Goal: Task Accomplishment & Management: Use online tool/utility

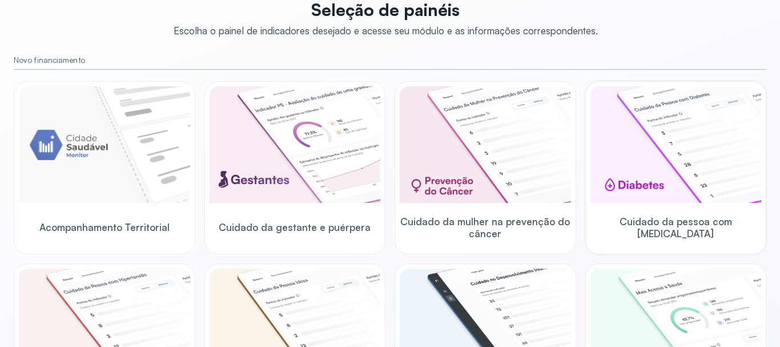
scroll to position [114, 0]
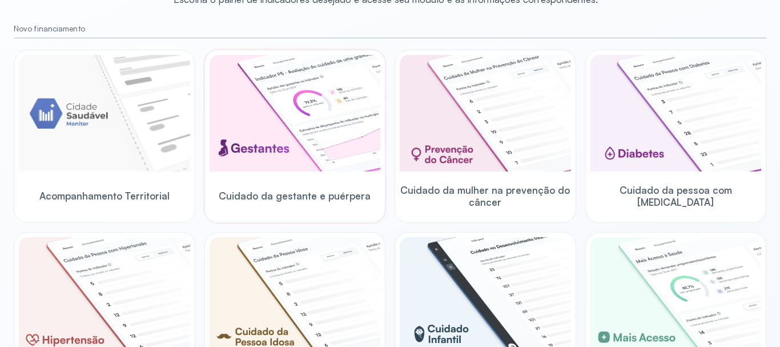
click at [248, 127] on img at bounding box center [295, 113] width 171 height 116
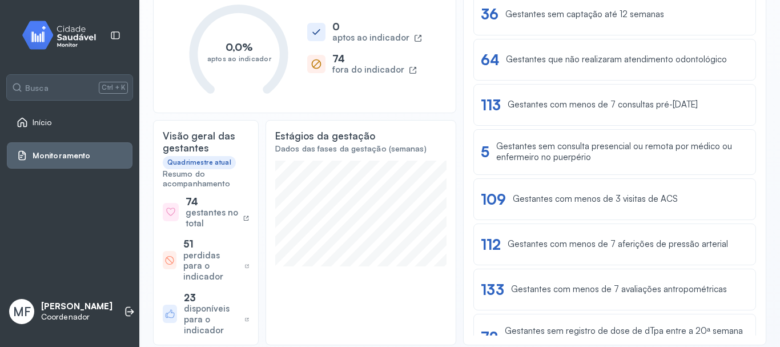
scroll to position [90, 0]
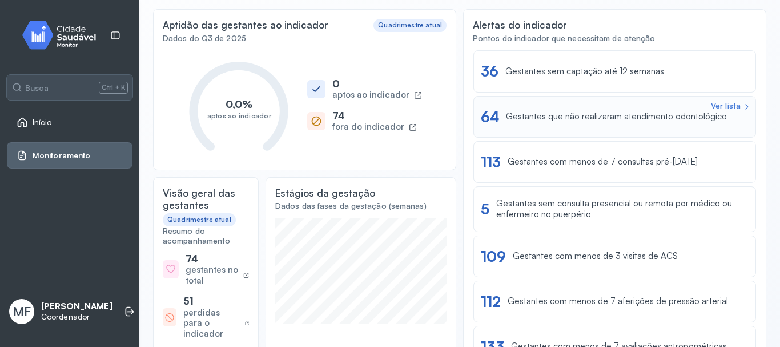
click at [715, 104] on div "Ver lista" at bounding box center [726, 106] width 30 height 10
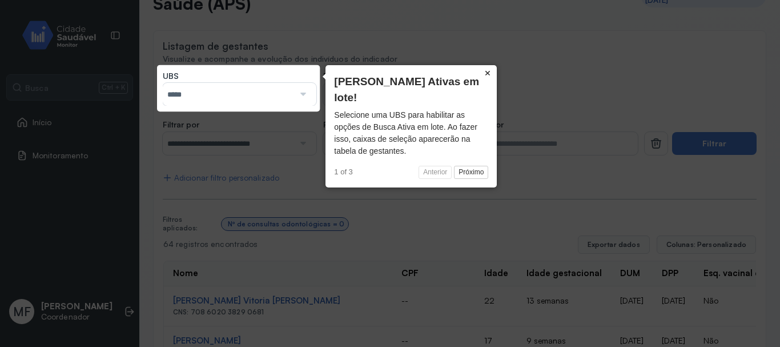
click at [487, 73] on button "×" at bounding box center [488, 73] width 18 height 16
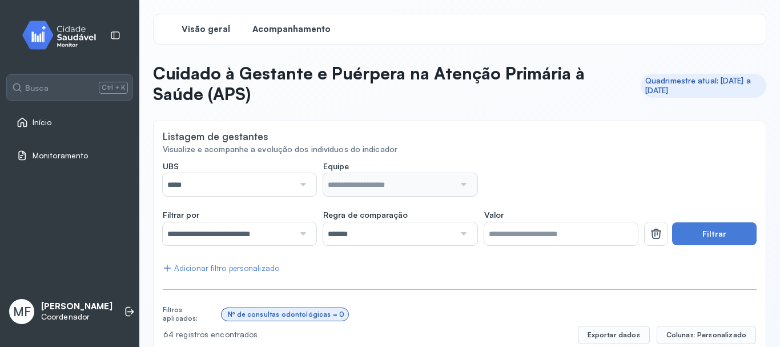
click at [196, 24] on span "Visão geral" at bounding box center [206, 29] width 49 height 11
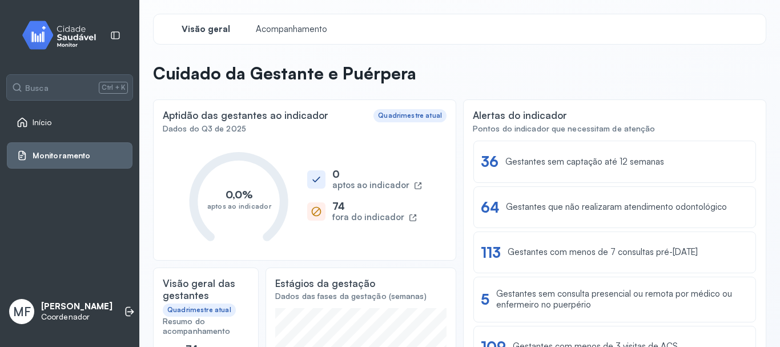
click at [43, 123] on span "Início" at bounding box center [42, 123] width 19 height 10
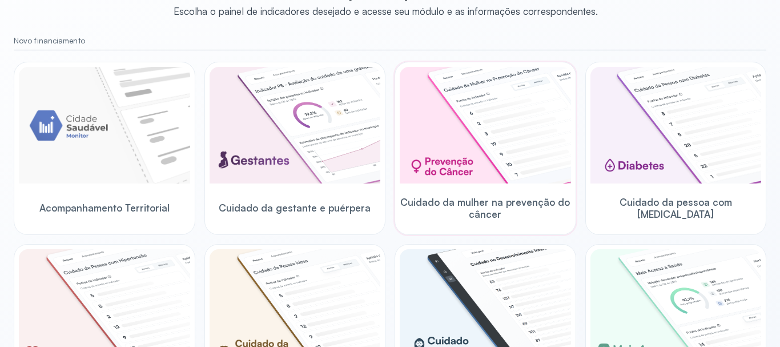
scroll to position [114, 0]
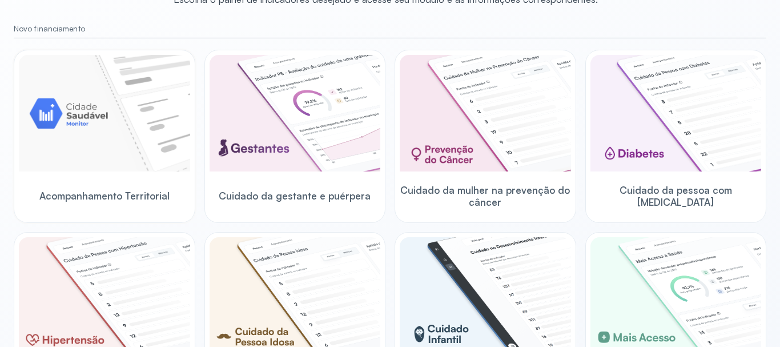
click at [120, 146] on img at bounding box center [104, 113] width 171 height 116
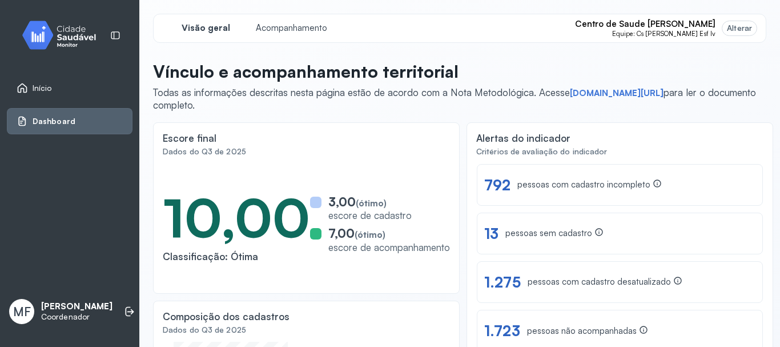
click at [733, 22] on div "Alterar" at bounding box center [739, 28] width 34 height 14
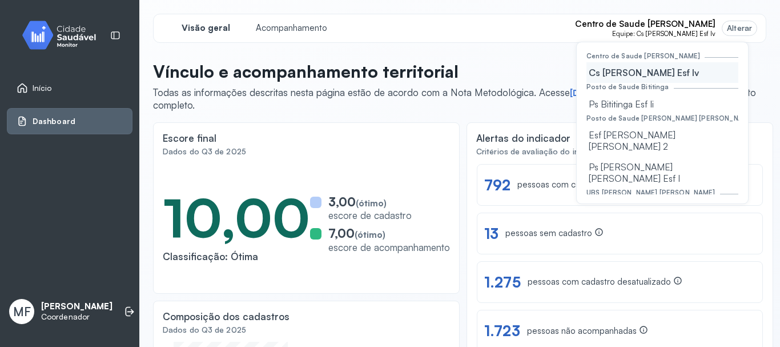
click at [426, 33] on div "Visão geral Acompanhamento Centro de Saude [PERSON_NAME] Equipe: Cs [PERSON_NAM…" at bounding box center [459, 28] width 613 height 29
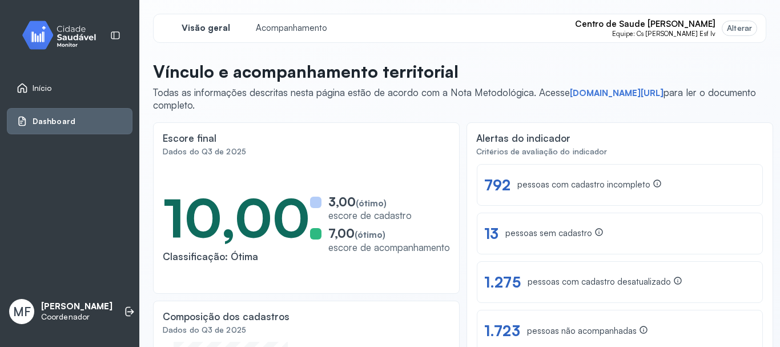
click at [35, 86] on span "Início" at bounding box center [42, 88] width 19 height 10
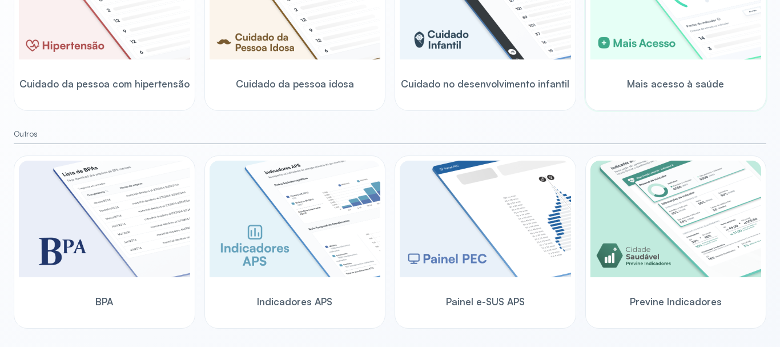
scroll to position [413, 0]
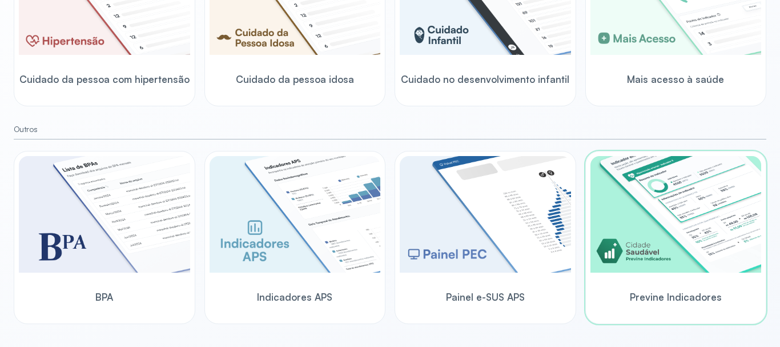
click at [657, 203] on img at bounding box center [675, 214] width 171 height 116
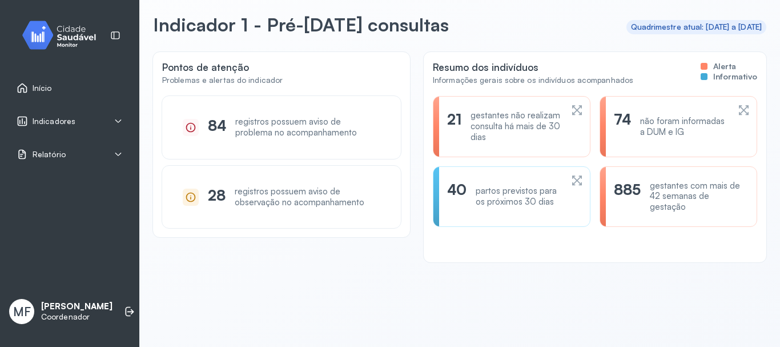
click at [38, 81] on div "Início" at bounding box center [70, 88] width 126 height 26
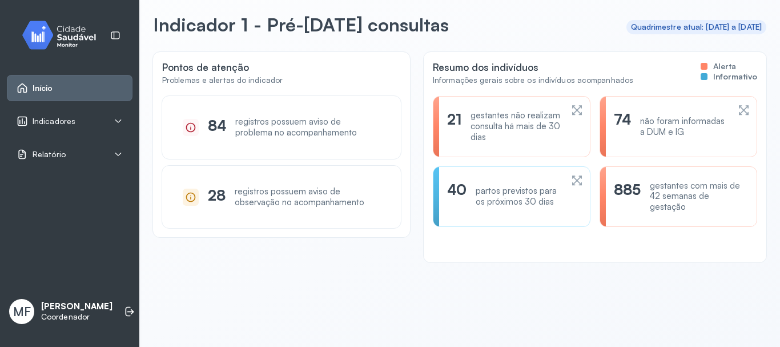
click at [53, 89] on link "Início" at bounding box center [70, 87] width 106 height 11
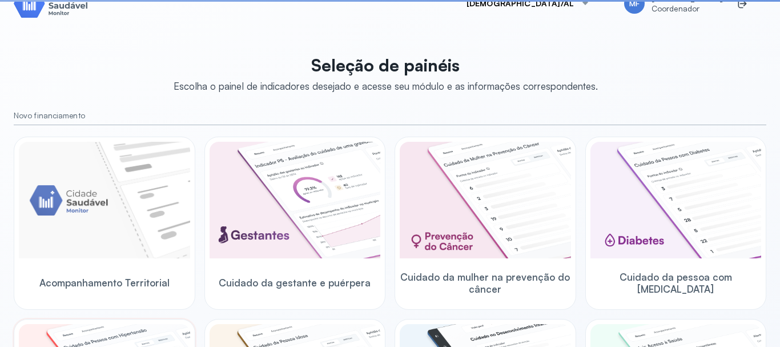
scroll to position [413, 0]
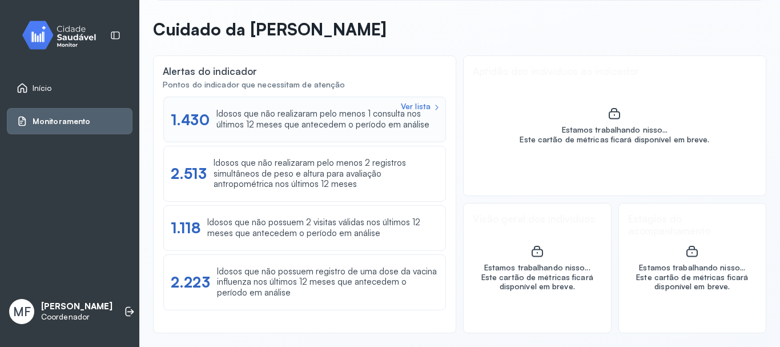
click at [409, 103] on div "Ver lista" at bounding box center [416, 107] width 30 height 10
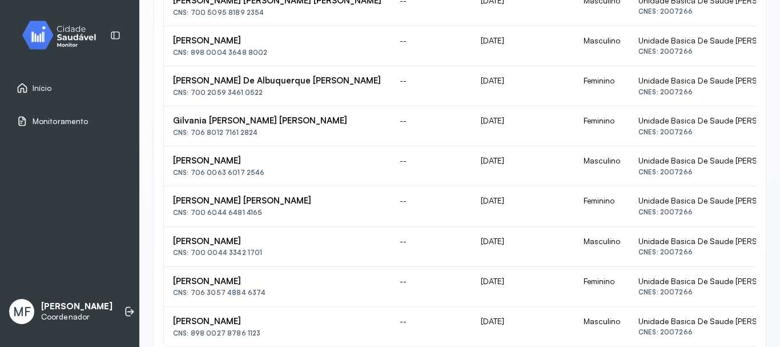
scroll to position [875, 0]
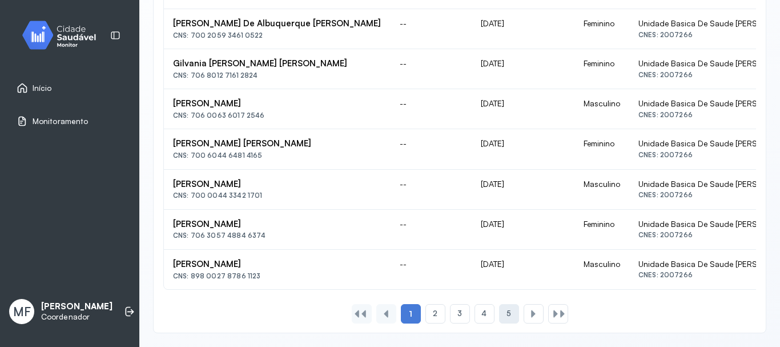
click at [501, 309] on div "5" at bounding box center [509, 313] width 20 height 19
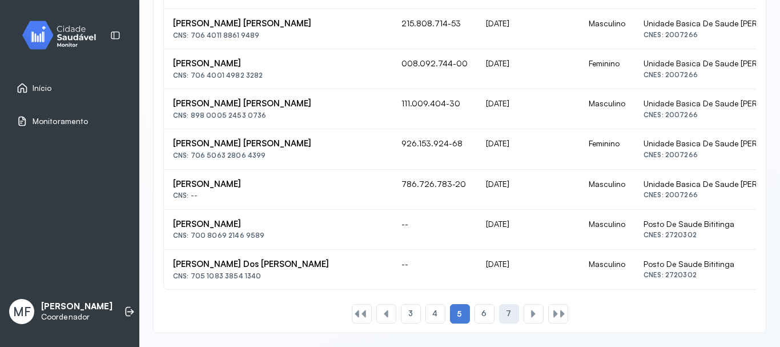
click at [501, 312] on div "7" at bounding box center [509, 313] width 20 height 19
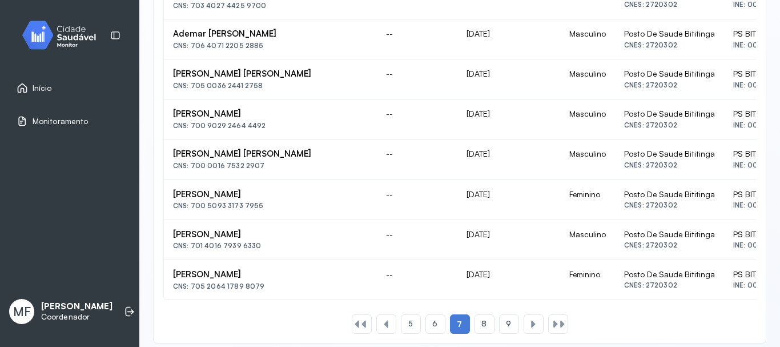
scroll to position [867, 0]
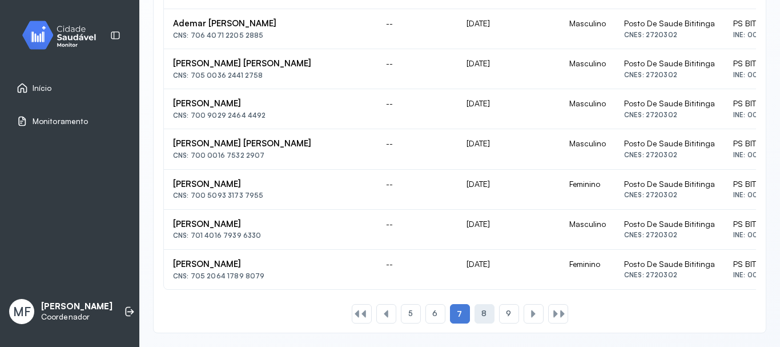
click at [481, 312] on span "8" at bounding box center [483, 313] width 5 height 10
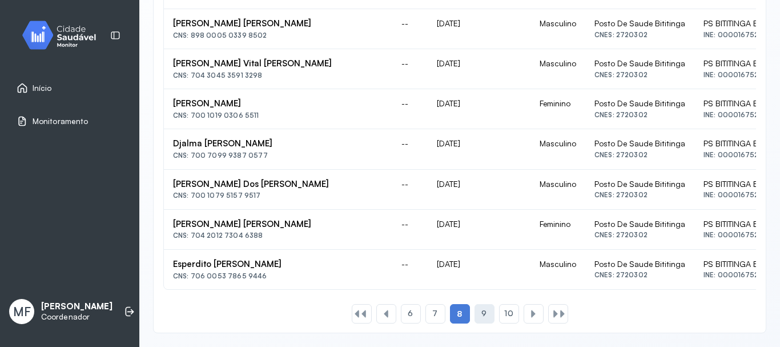
click at [483, 310] on div "9" at bounding box center [485, 313] width 20 height 19
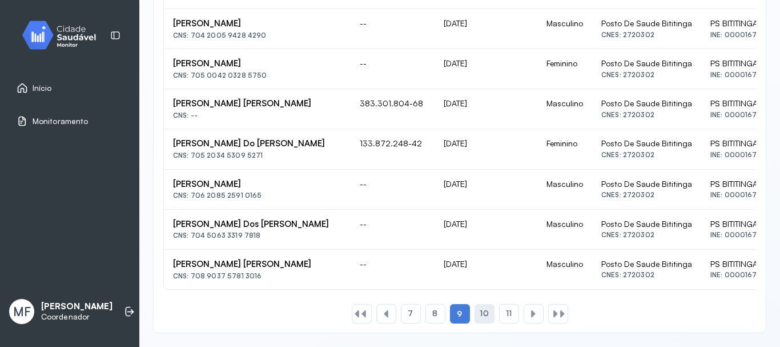
click at [480, 312] on span "10" at bounding box center [484, 313] width 9 height 10
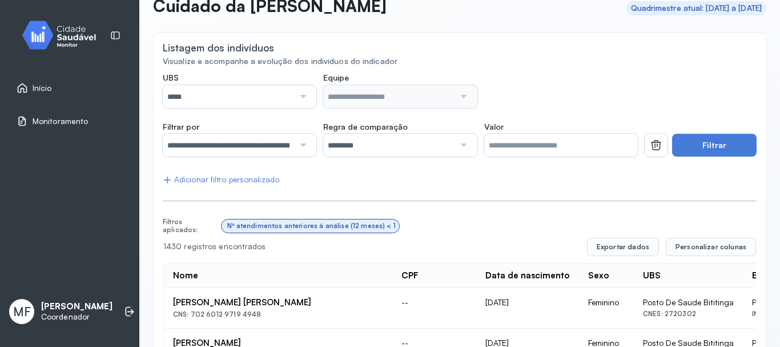
scroll to position [0, 0]
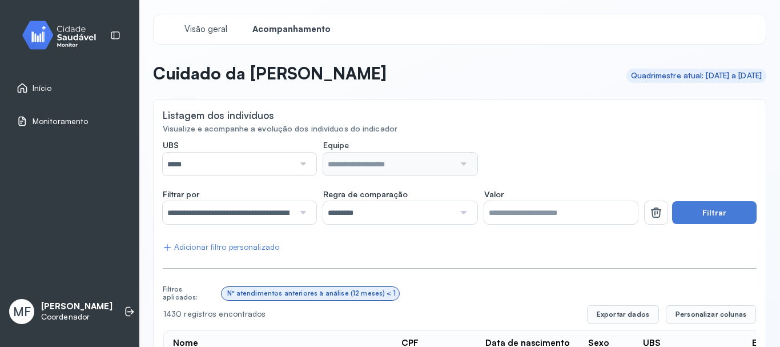
click at [206, 164] on input "*****" at bounding box center [228, 163] width 131 height 23
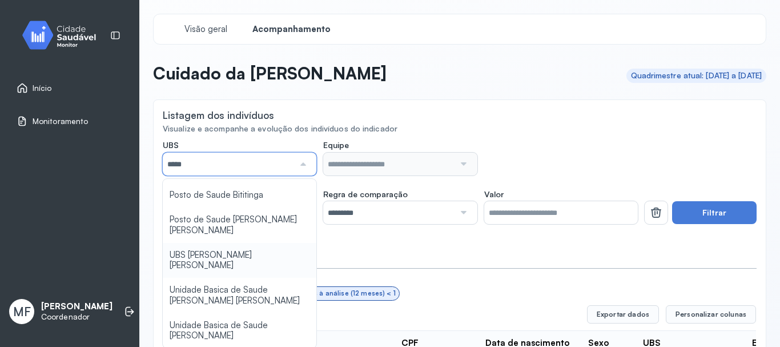
scroll to position [57, 0]
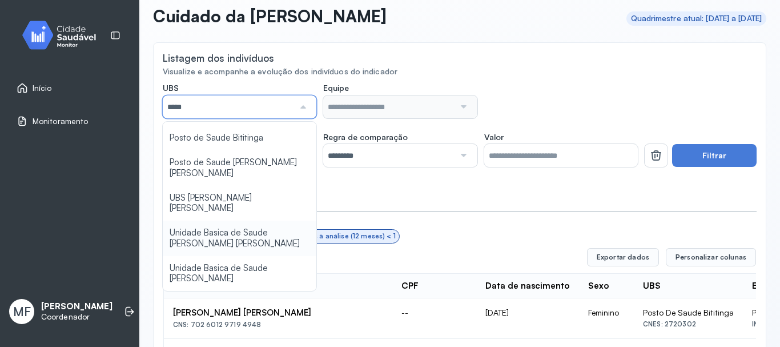
type input "*****"
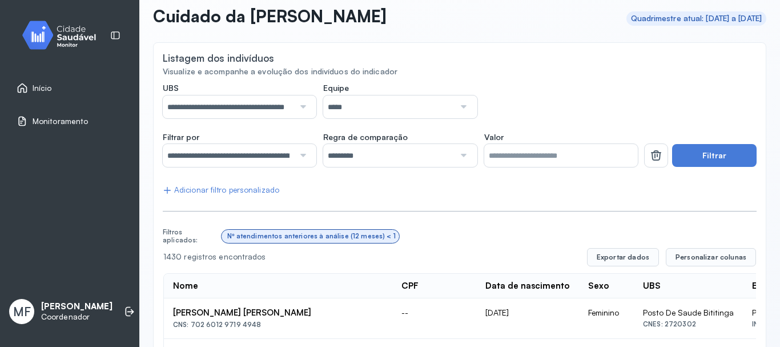
click at [706, 156] on button "Filtrar" at bounding box center [714, 155] width 85 height 23
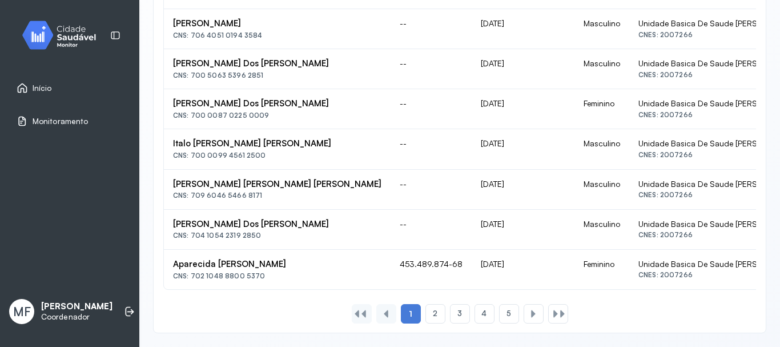
scroll to position [875, 0]
click at [506, 311] on span "5" at bounding box center [508, 313] width 5 height 10
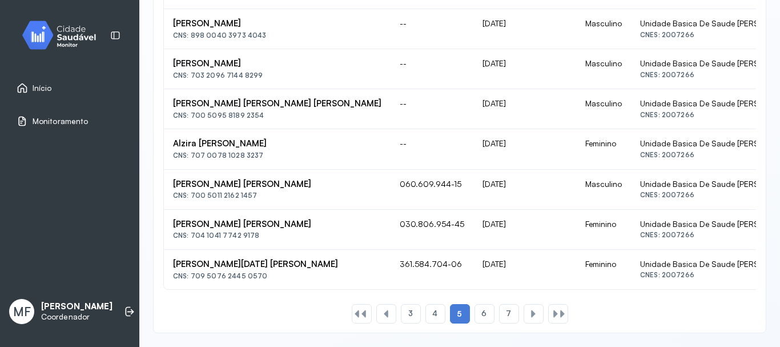
click at [59, 120] on span "Monitoramento" at bounding box center [60, 121] width 55 height 10
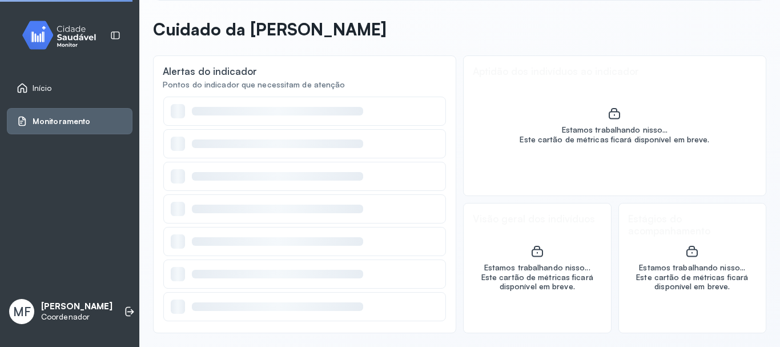
scroll to position [44, 0]
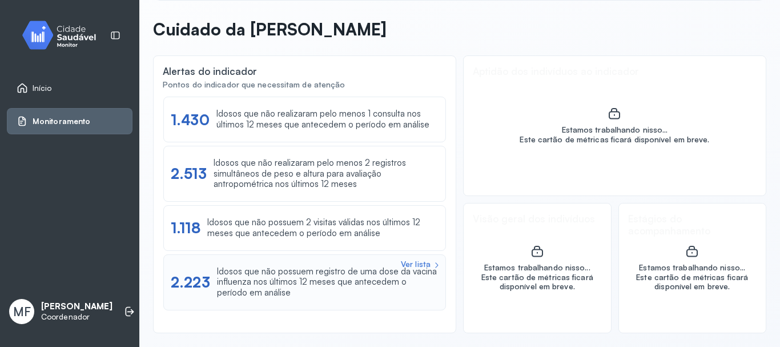
click at [410, 263] on div "Ver lista" at bounding box center [416, 264] width 30 height 10
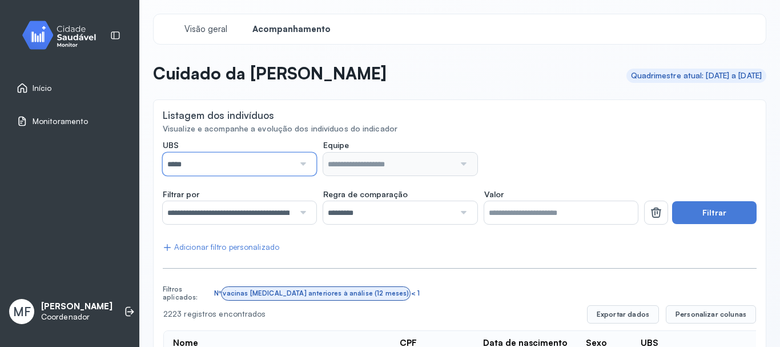
click at [239, 163] on input "*****" at bounding box center [228, 163] width 131 height 23
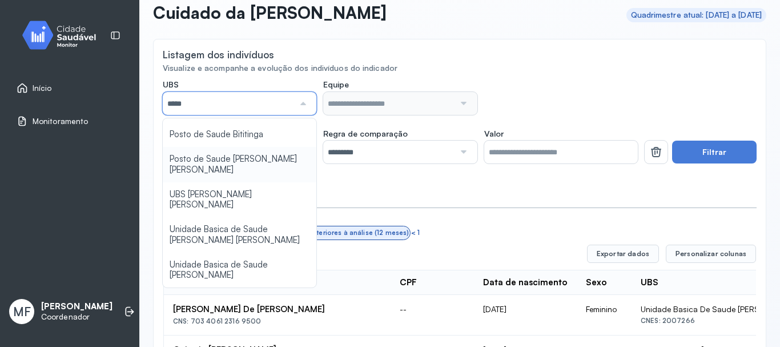
scroll to position [114, 0]
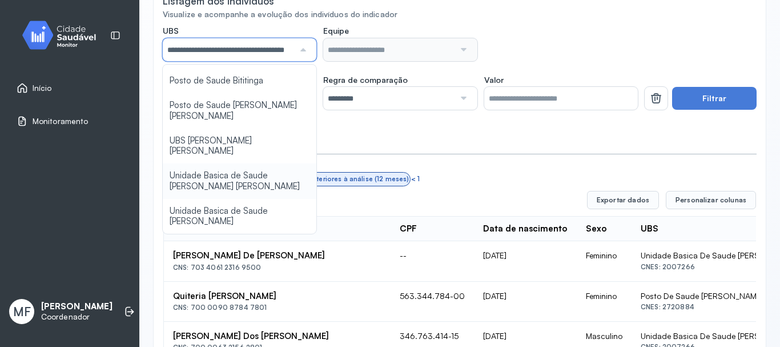
type input "*****"
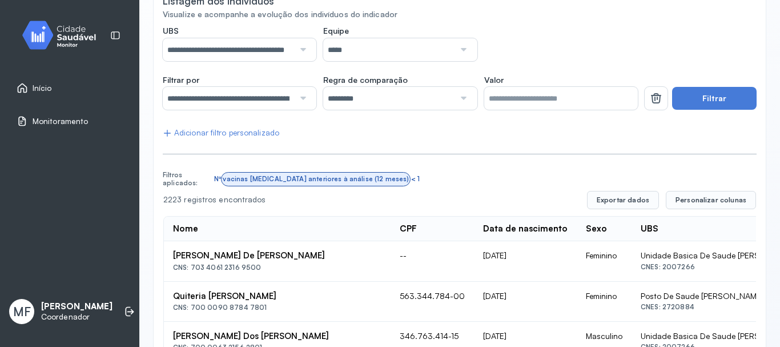
click at [706, 96] on button "Filtrar" at bounding box center [714, 98] width 85 height 23
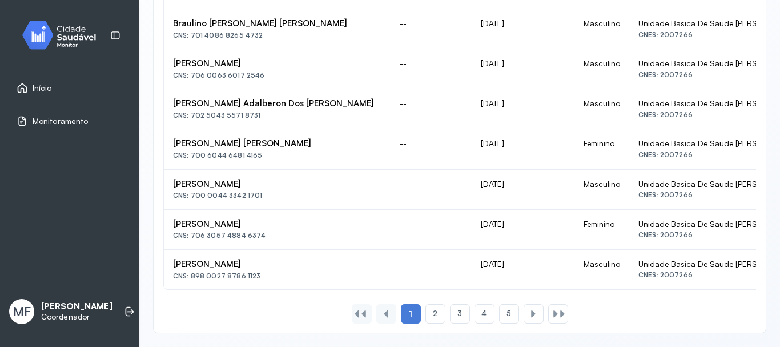
scroll to position [875, 0]
click at [506, 310] on span "5" at bounding box center [508, 313] width 5 height 10
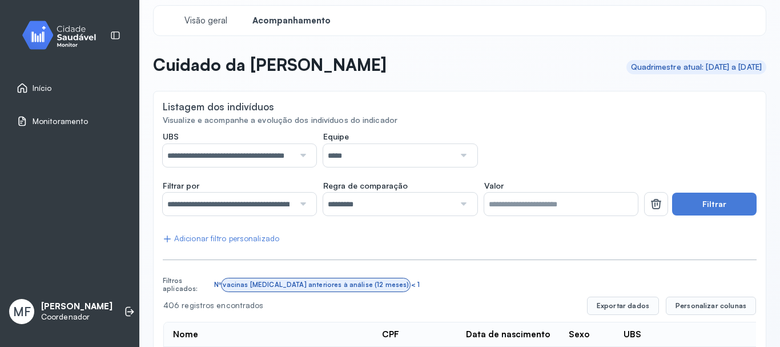
scroll to position [0, 0]
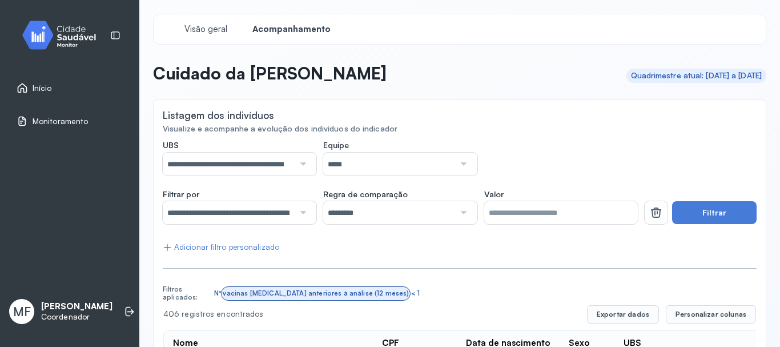
click at [38, 86] on span "Início" at bounding box center [42, 88] width 19 height 10
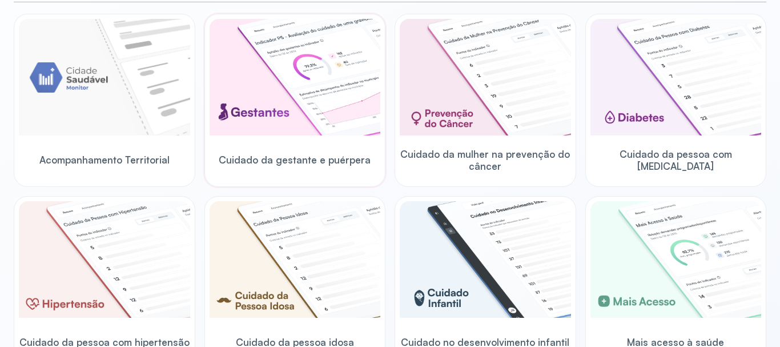
scroll to position [286, 0]
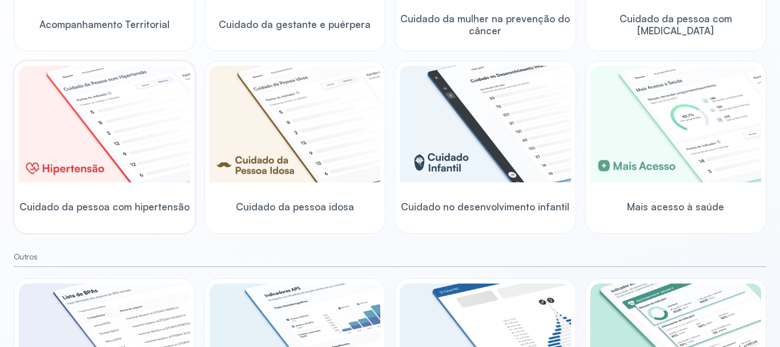
click at [105, 168] on img at bounding box center [104, 124] width 171 height 116
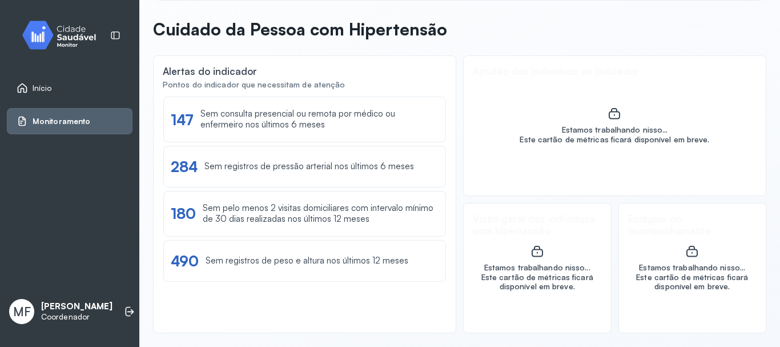
click at [45, 82] on div "Início" at bounding box center [34, 87] width 35 height 11
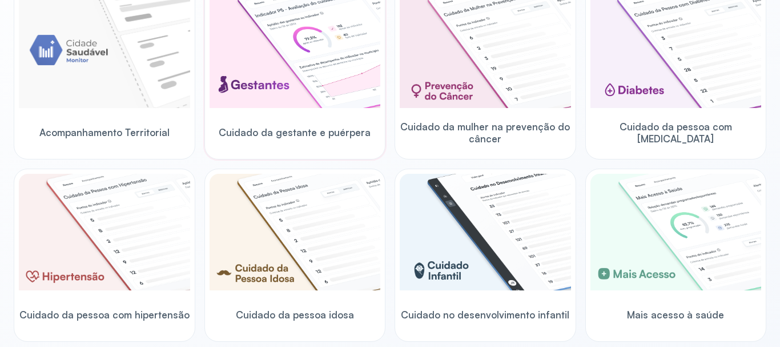
scroll to position [184, 0]
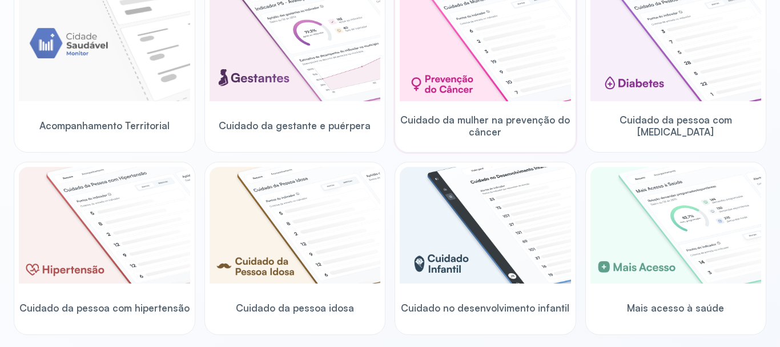
click at [471, 60] on img at bounding box center [485, 43] width 171 height 116
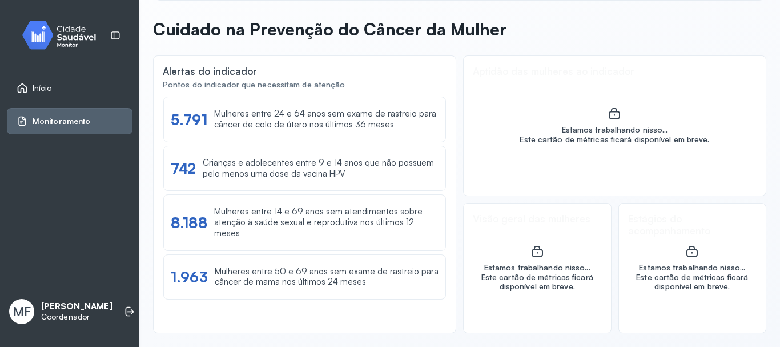
click at [37, 82] on div "Início" at bounding box center [70, 88] width 126 height 26
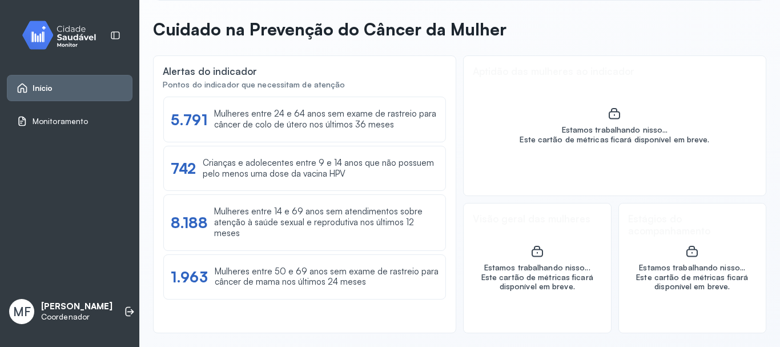
click at [59, 81] on div "Início" at bounding box center [70, 88] width 126 height 26
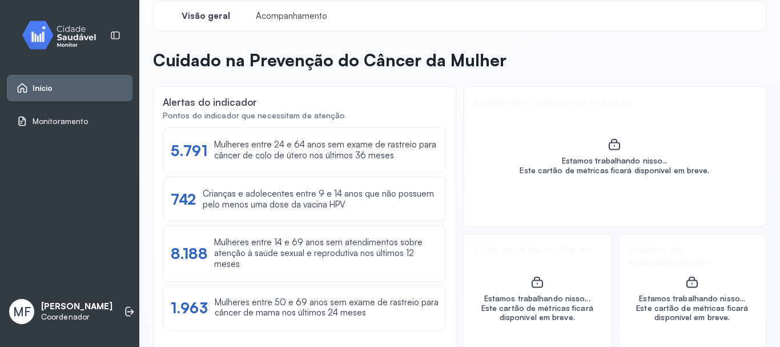
scroll to position [0, 0]
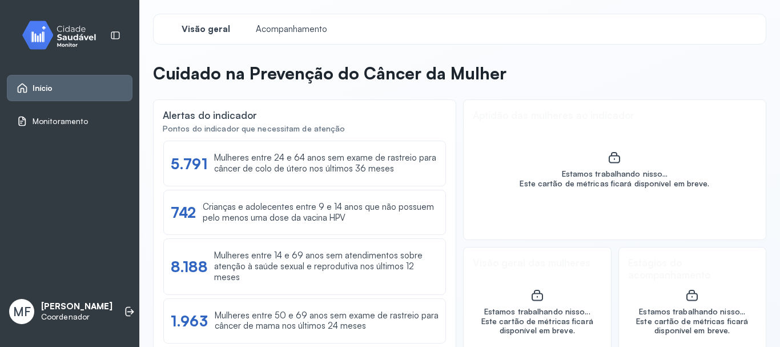
click at [60, 77] on div "Início" at bounding box center [70, 88] width 126 height 26
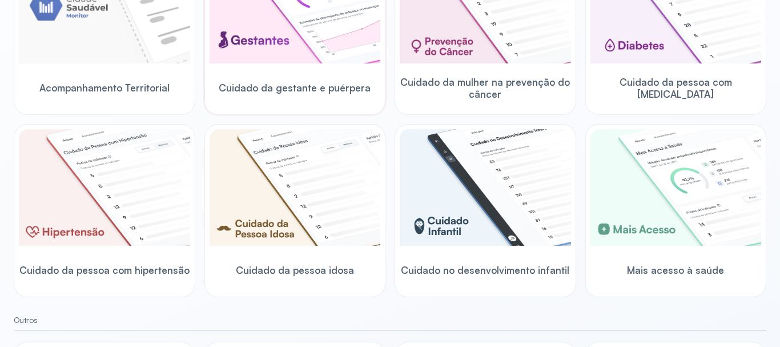
scroll to position [228, 0]
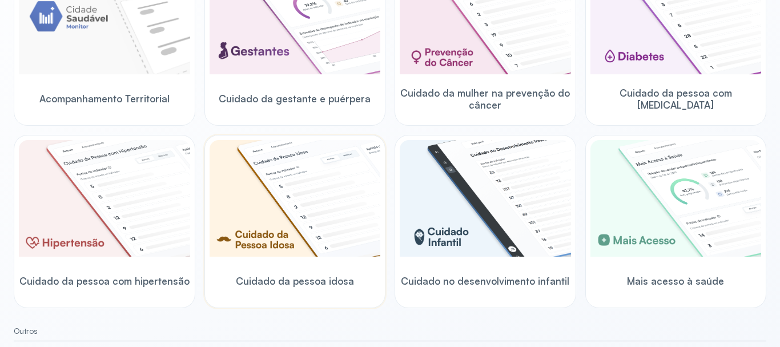
scroll to position [228, 0]
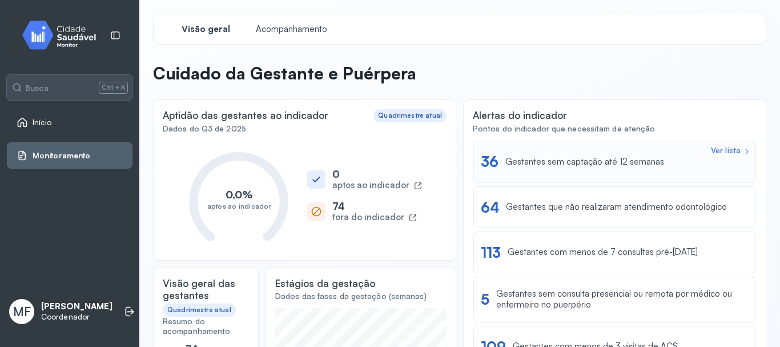
click at [718, 150] on div "Ver lista" at bounding box center [726, 151] width 30 height 10
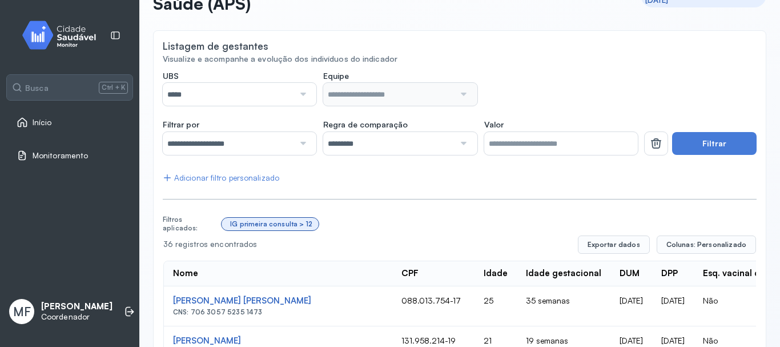
scroll to position [89, 0]
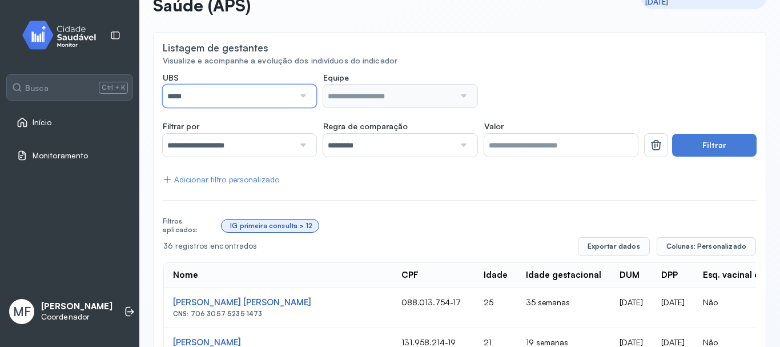
click at [232, 89] on input "*****" at bounding box center [228, 96] width 131 height 23
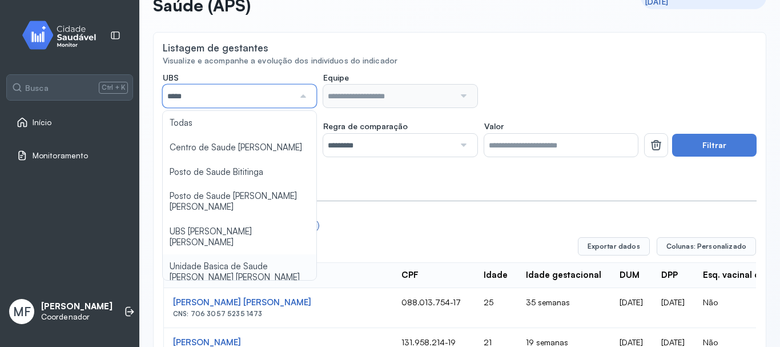
type input "*****"
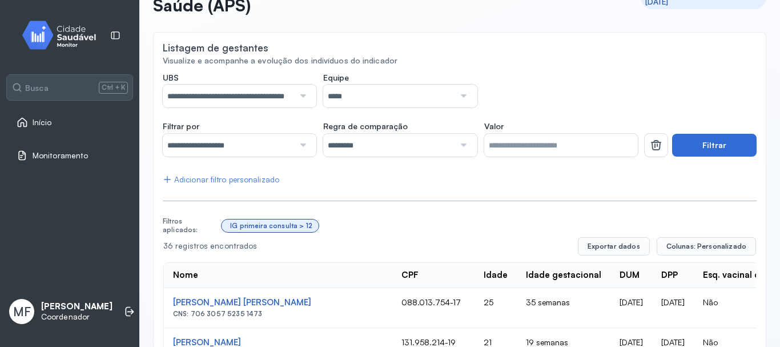
click at [705, 141] on button "Filtrar" at bounding box center [714, 145] width 85 height 23
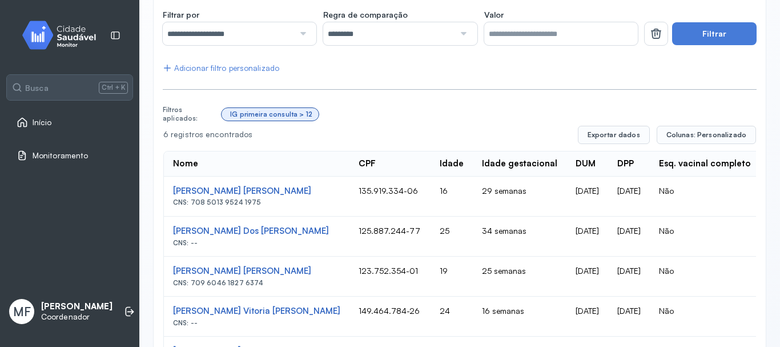
scroll to position [188, 0]
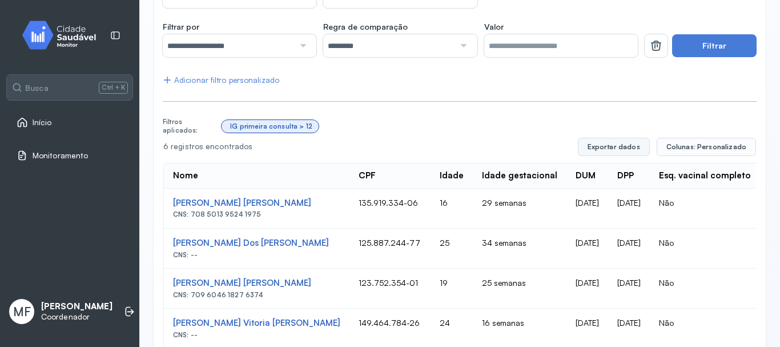
click at [608, 141] on button "Exportar dados" at bounding box center [614, 147] width 72 height 18
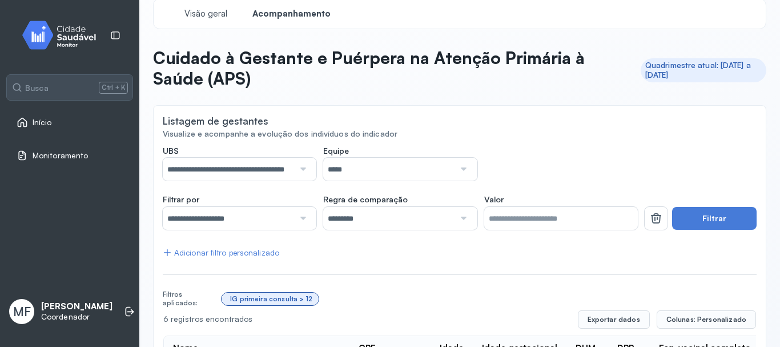
scroll to position [0, 0]
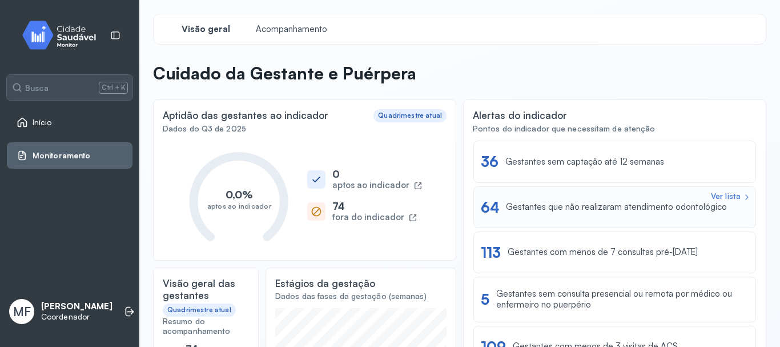
click at [579, 206] on div "Gestantes que não realizaram atendimento odontológico" at bounding box center [616, 207] width 221 height 11
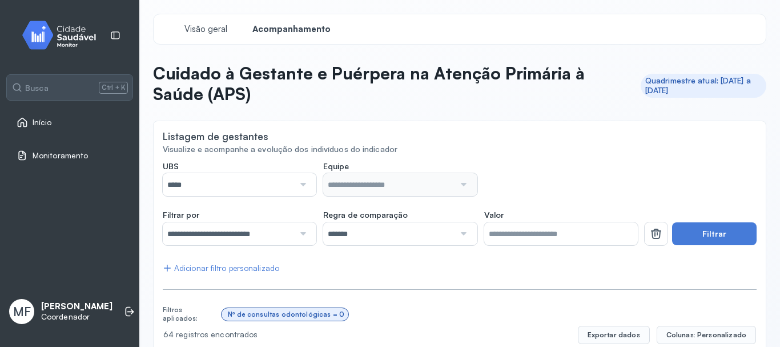
click at [198, 179] on input "*****" at bounding box center [228, 184] width 131 height 23
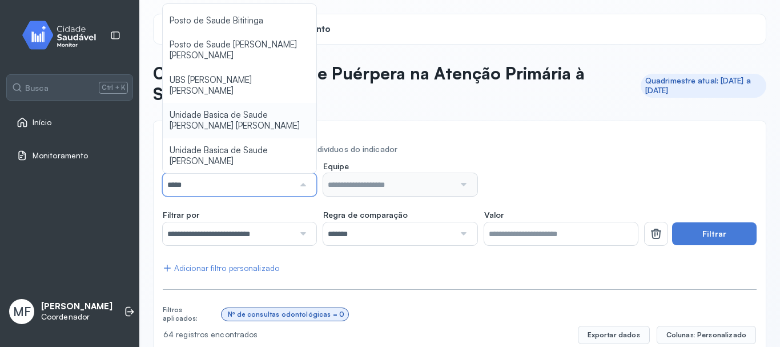
type input "*****"
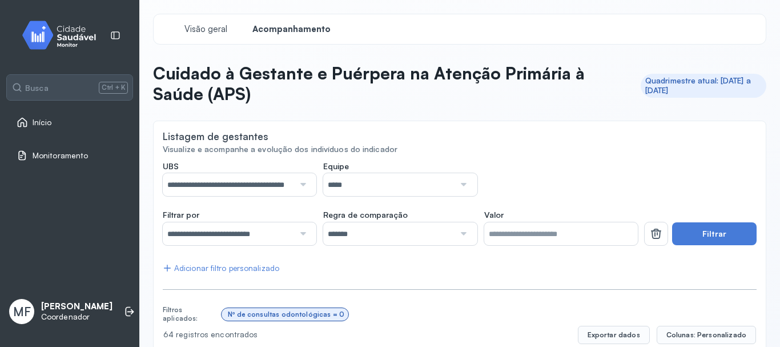
click at [707, 231] on button "Filtrar" at bounding box center [714, 233] width 85 height 23
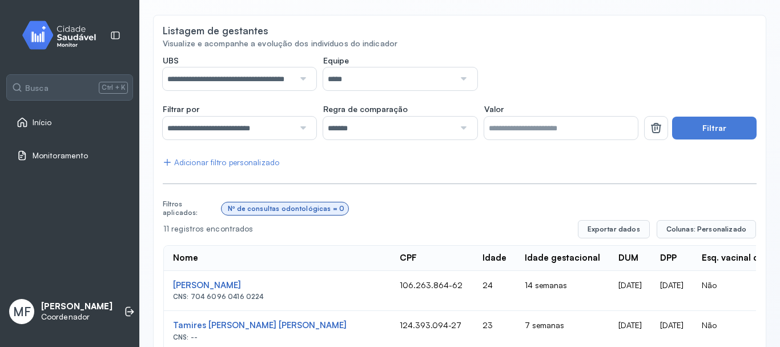
scroll to position [114, 0]
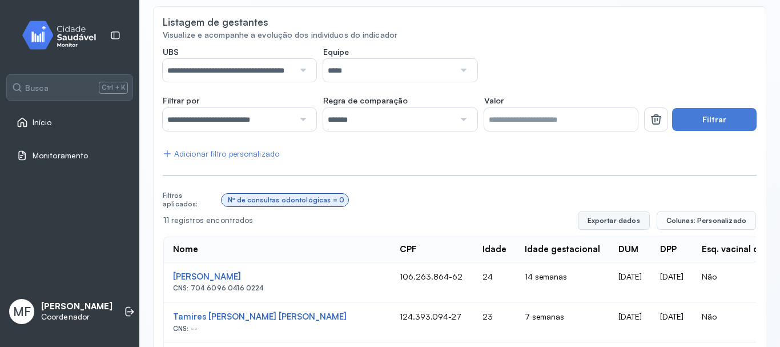
click at [605, 215] on button "Exportar dados" at bounding box center [614, 220] width 72 height 18
click at [300, 67] on div at bounding box center [301, 70] width 15 height 23
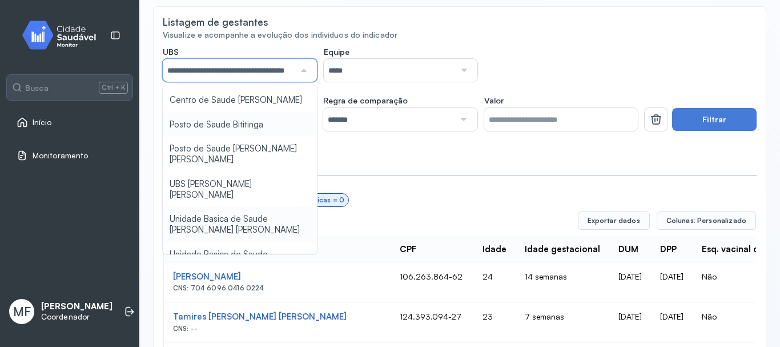
scroll to position [0, 0]
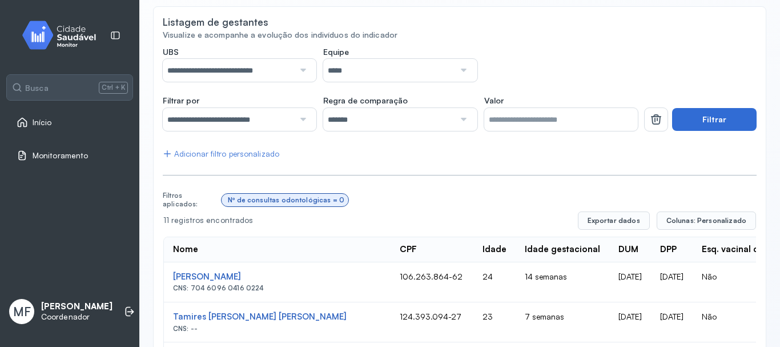
click at [701, 114] on button "Filtrar" at bounding box center [714, 119] width 85 height 23
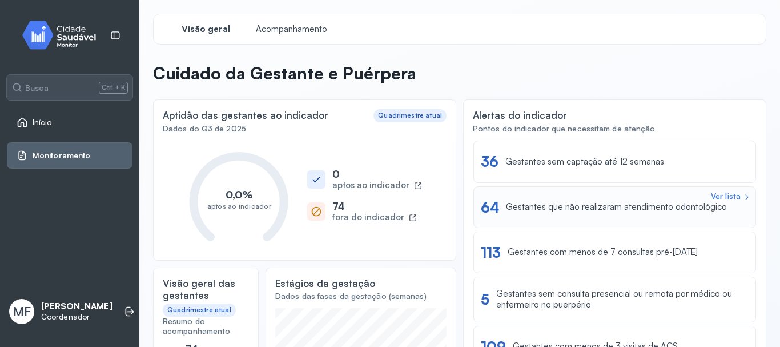
click at [670, 202] on div "Gestantes que não realizaram atendimento odontológico" at bounding box center [616, 207] width 221 height 11
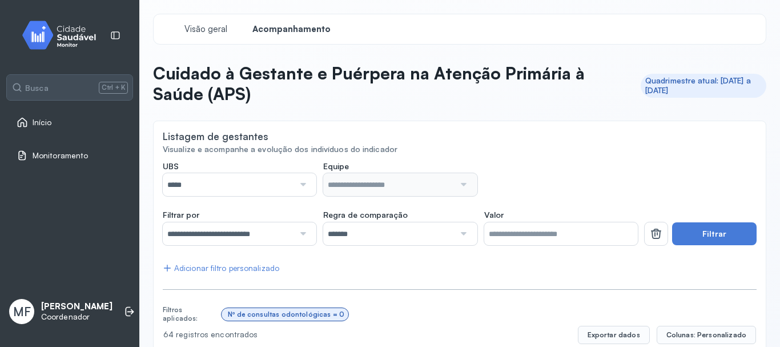
click at [249, 179] on input "*****" at bounding box center [228, 184] width 131 height 23
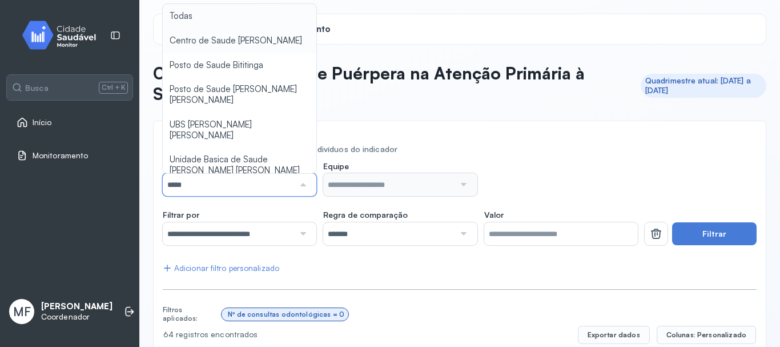
type input "*****"
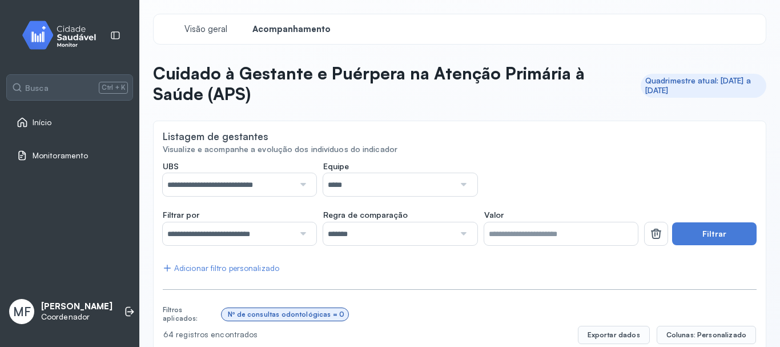
click at [708, 230] on button "Filtrar" at bounding box center [714, 233] width 85 height 23
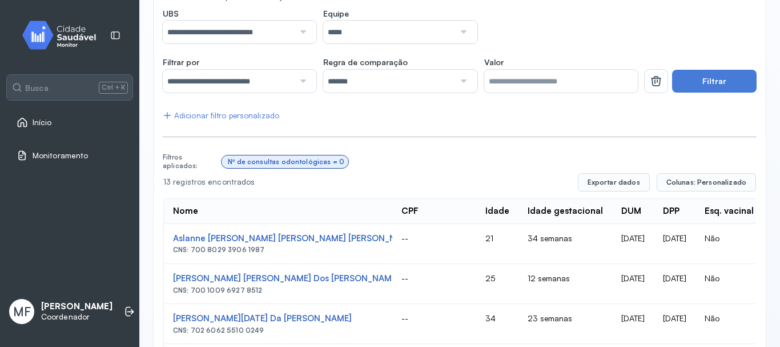
scroll to position [183, 0]
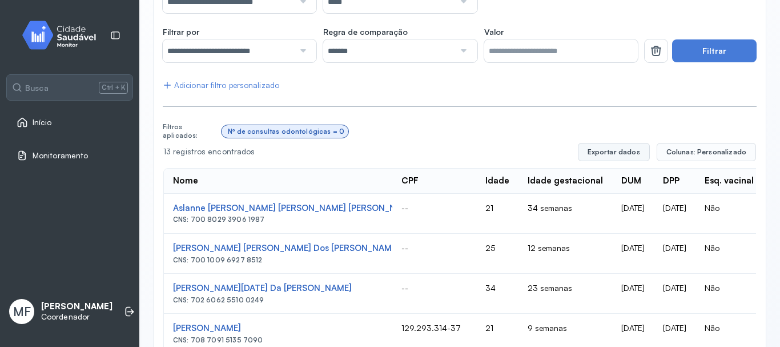
click at [611, 150] on button "Exportar dados" at bounding box center [614, 152] width 72 height 18
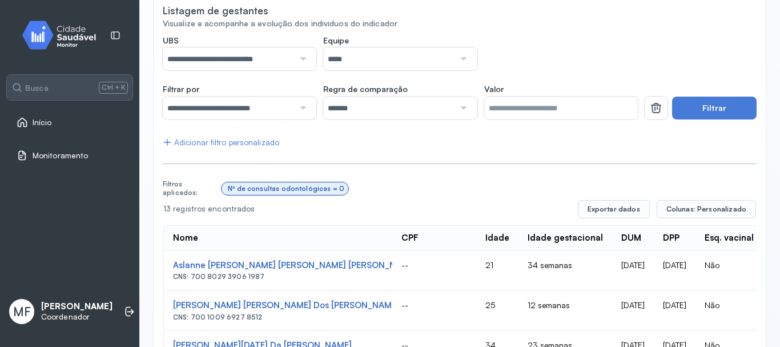
click at [300, 57] on div at bounding box center [301, 58] width 15 height 23
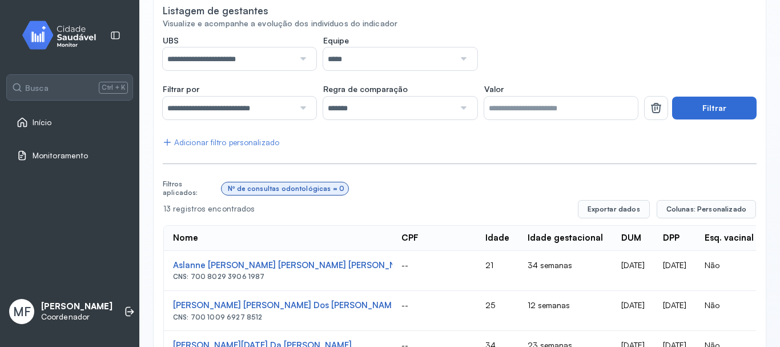
click at [693, 98] on button "Filtrar" at bounding box center [714, 108] width 85 height 23
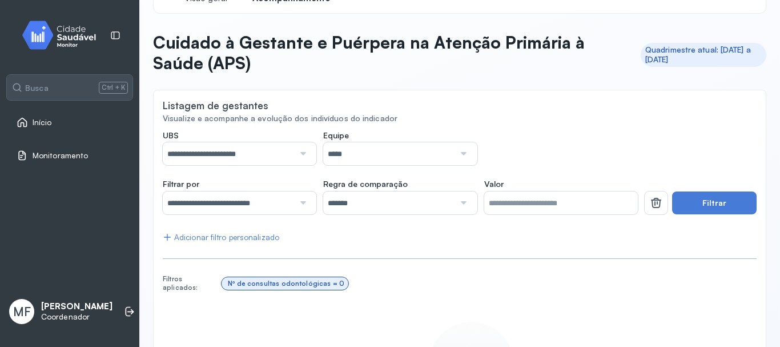
scroll to position [17, 0]
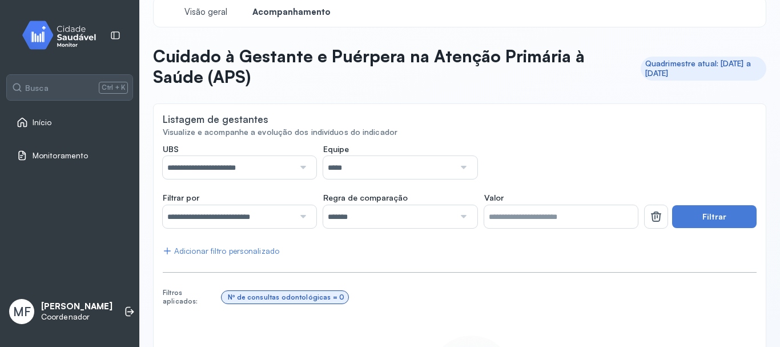
click at [300, 162] on div at bounding box center [301, 167] width 15 height 23
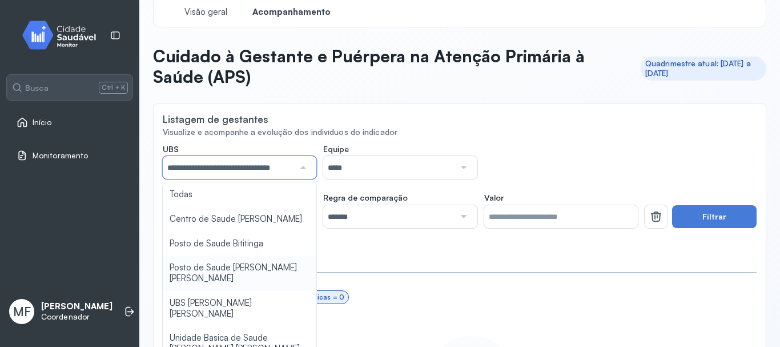
click at [255, 262] on div "**********" at bounding box center [460, 319] width 594 height 351
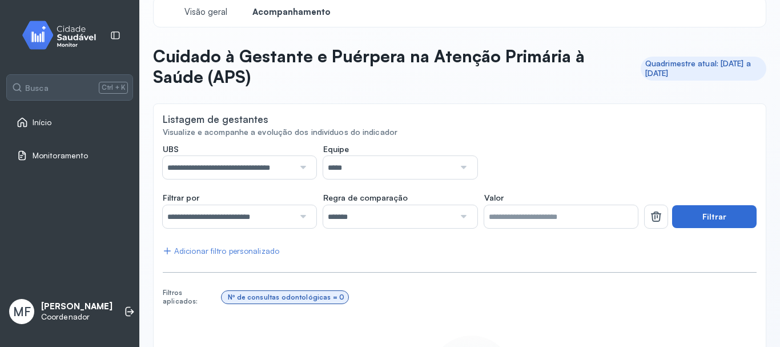
click at [714, 217] on button "Filtrar" at bounding box center [714, 216] width 85 height 23
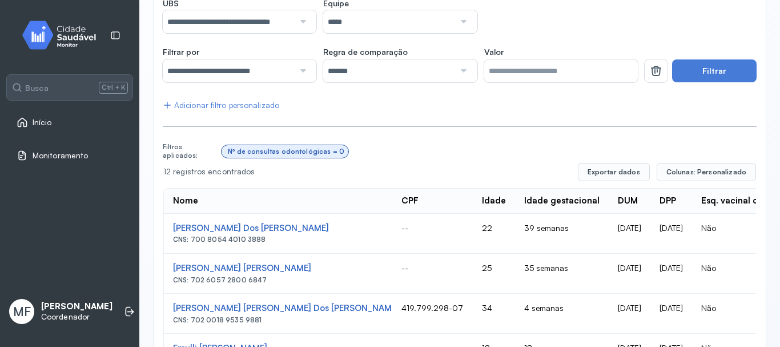
scroll to position [143, 0]
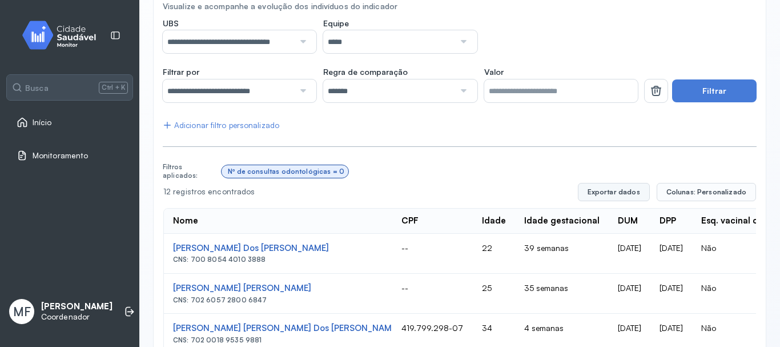
click at [616, 190] on button "Exportar dados" at bounding box center [614, 192] width 72 height 18
click at [300, 38] on div at bounding box center [301, 41] width 15 height 23
click at [703, 91] on button "Filtrar" at bounding box center [714, 90] width 85 height 23
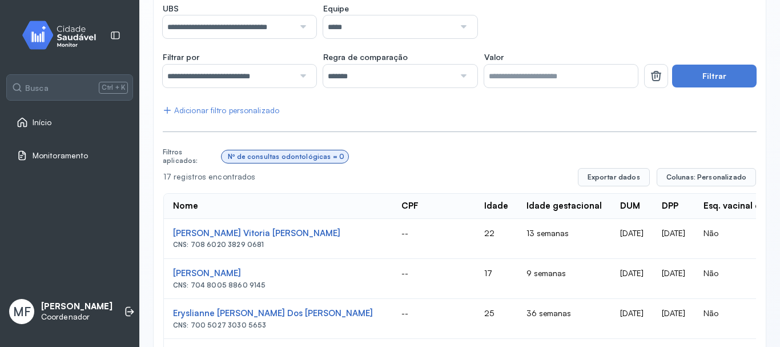
scroll to position [172, 0]
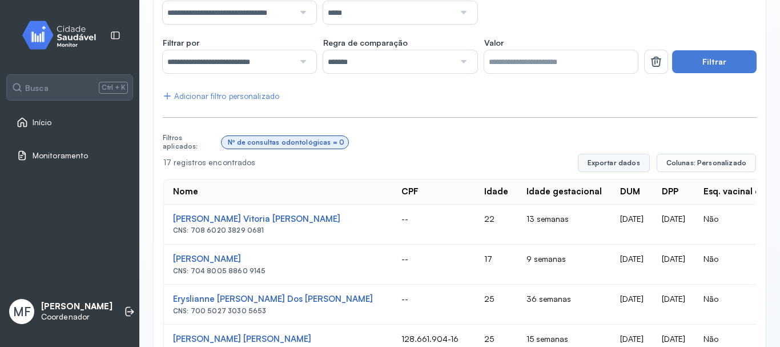
click at [616, 159] on button "Exportar dados" at bounding box center [614, 163] width 72 height 18
click at [300, 11] on div at bounding box center [301, 12] width 15 height 23
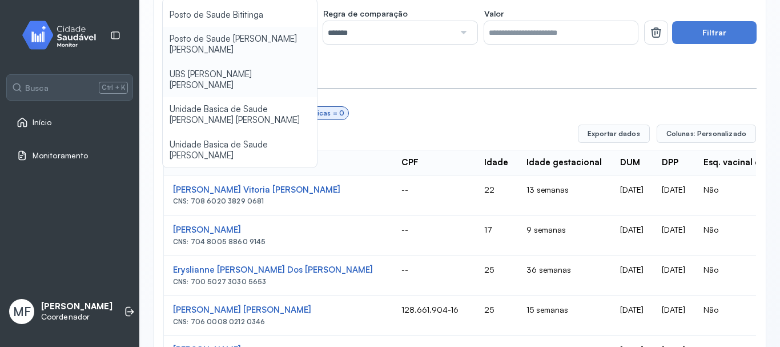
scroll to position [229, 0]
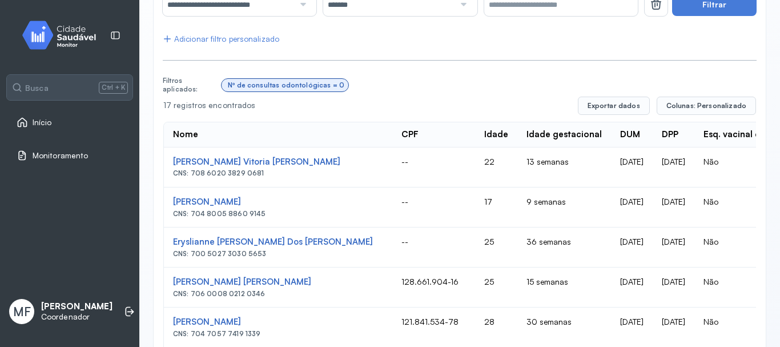
click at [608, 102] on button "Exportar dados" at bounding box center [614, 106] width 72 height 18
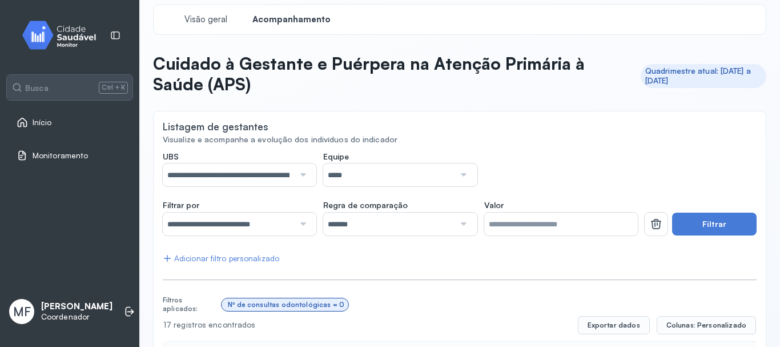
scroll to position [1, 0]
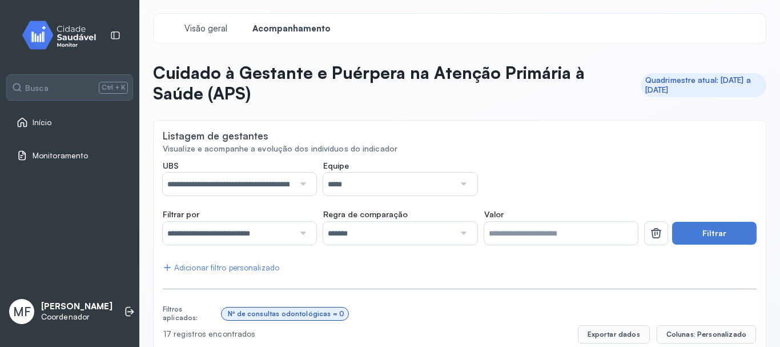
click at [296, 176] on div at bounding box center [301, 183] width 15 height 23
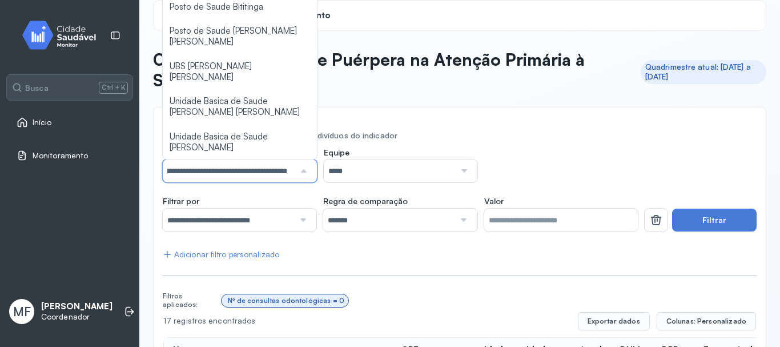
scroll to position [0, 0]
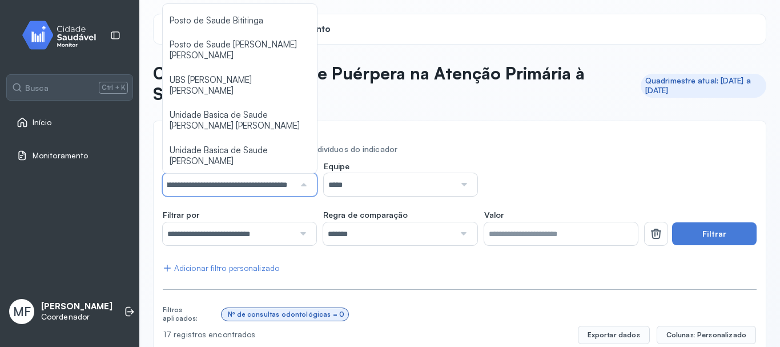
click at [244, 178] on input "**********" at bounding box center [227, 184] width 129 height 23
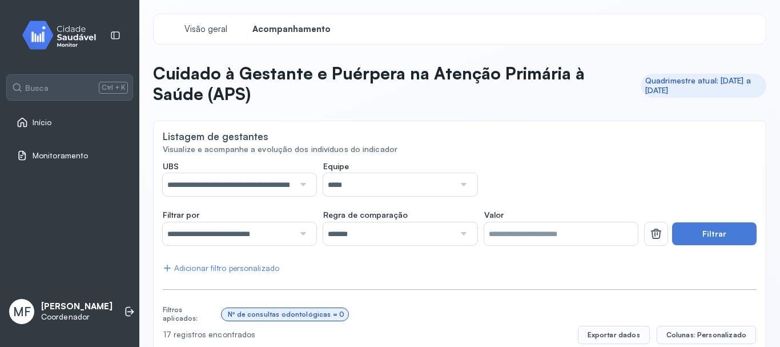
click at [459, 183] on div at bounding box center [462, 184] width 15 height 23
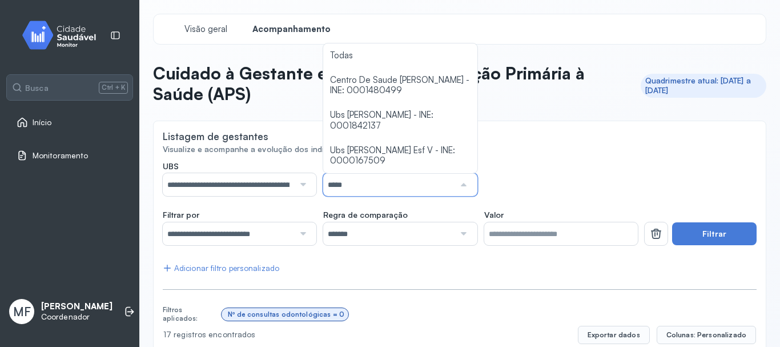
click at [345, 186] on input "*****" at bounding box center [388, 184] width 131 height 23
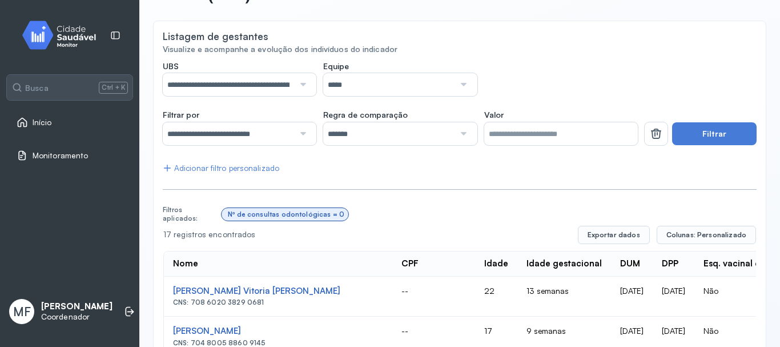
scroll to position [114, 0]
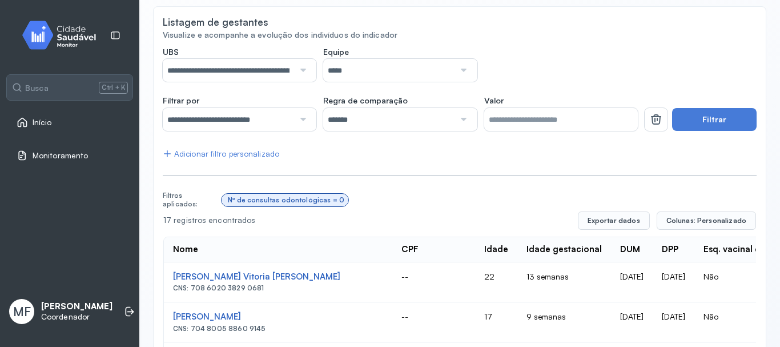
click at [257, 154] on div "Adicionar filtro personalizado" at bounding box center [221, 154] width 116 height 10
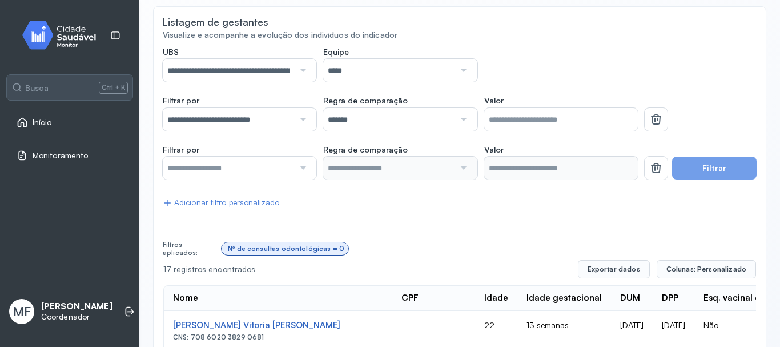
click at [299, 165] on div at bounding box center [301, 167] width 15 height 23
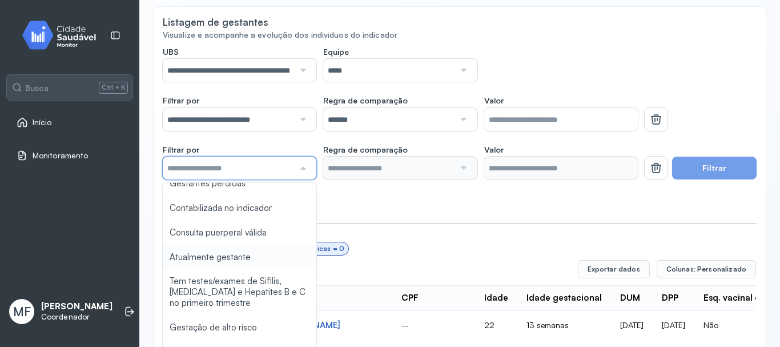
scroll to position [771, 0]
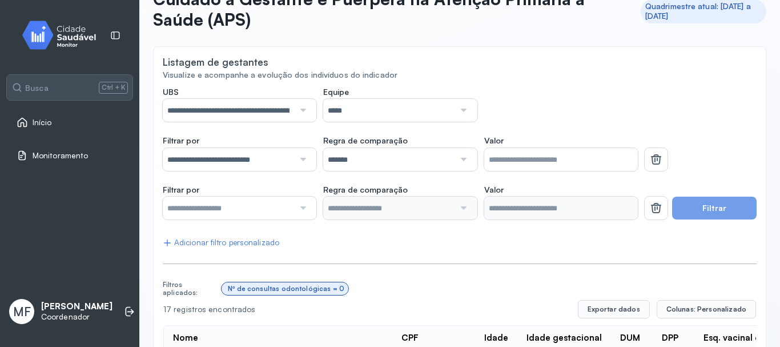
scroll to position [0, 0]
